Goal: Check status: Check status

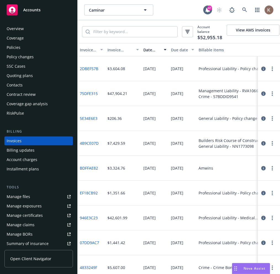
click at [263, 94] on icon "button" at bounding box center [263, 93] width 4 height 4
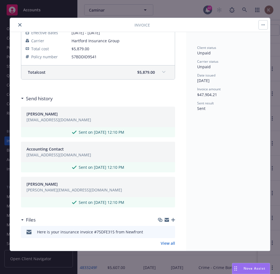
scroll to position [216, 0]
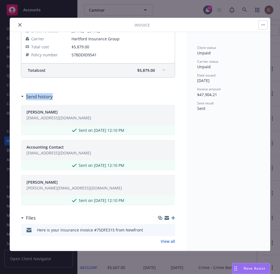
drag, startPoint x: 67, startPoint y: 98, endPoint x: 27, endPoint y: 96, distance: 40.6
click at [27, 96] on div "Send history" at bounding box center [98, 97] width 154 height 12
copy h3 "Send history"
